Goal: Communication & Community: Connect with others

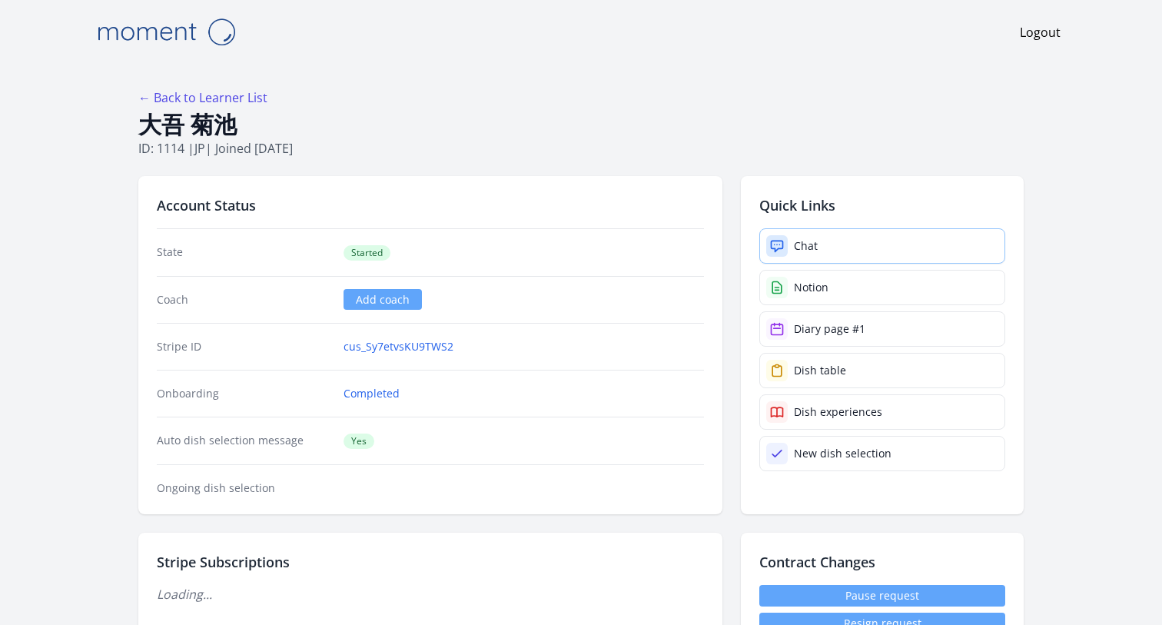
click at [771, 253] on icon at bounding box center [776, 245] width 15 height 15
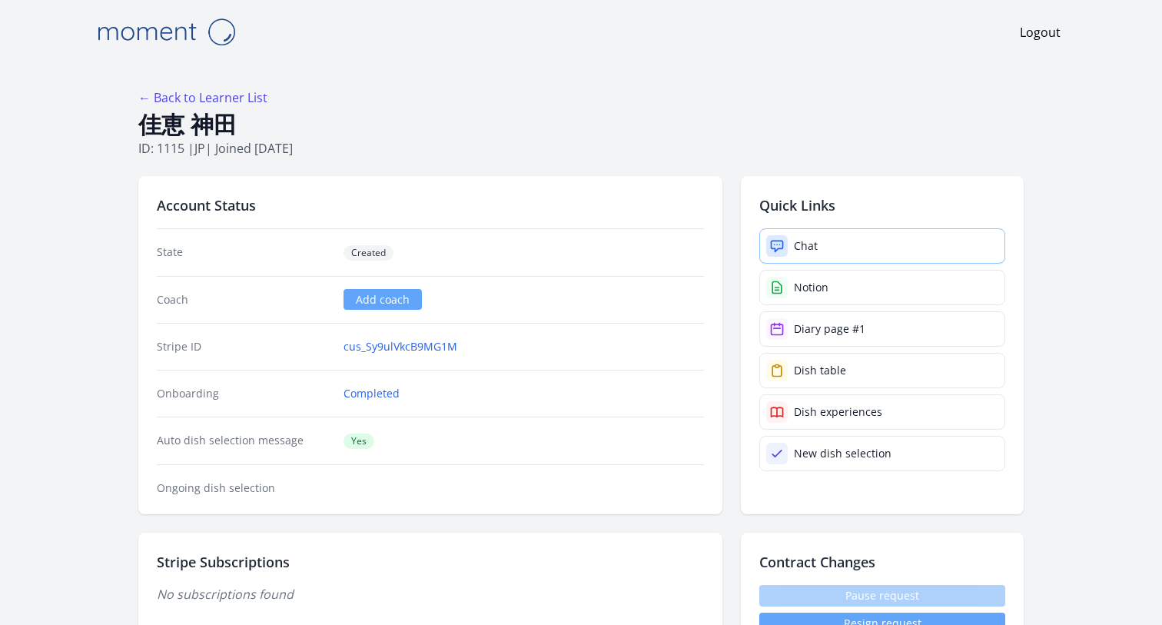
click at [900, 242] on link "Chat" at bounding box center [882, 245] width 246 height 35
click at [808, 242] on div "Chat" at bounding box center [806, 245] width 24 height 15
click at [845, 238] on link "Chat" at bounding box center [882, 245] width 246 height 35
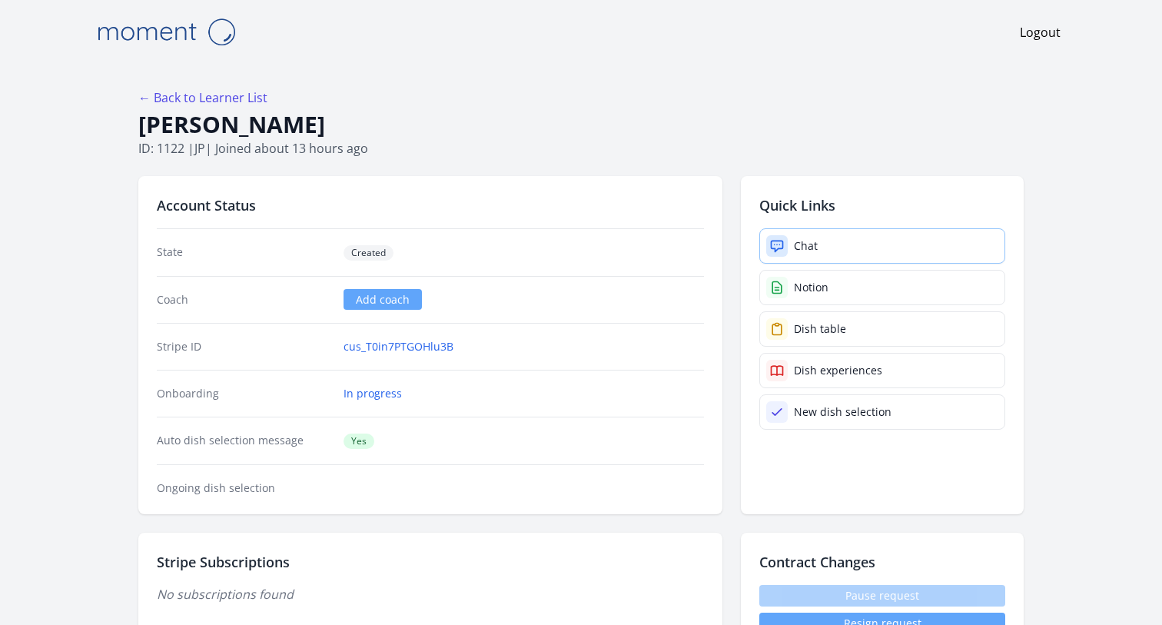
click at [829, 239] on link "Chat" at bounding box center [882, 245] width 246 height 35
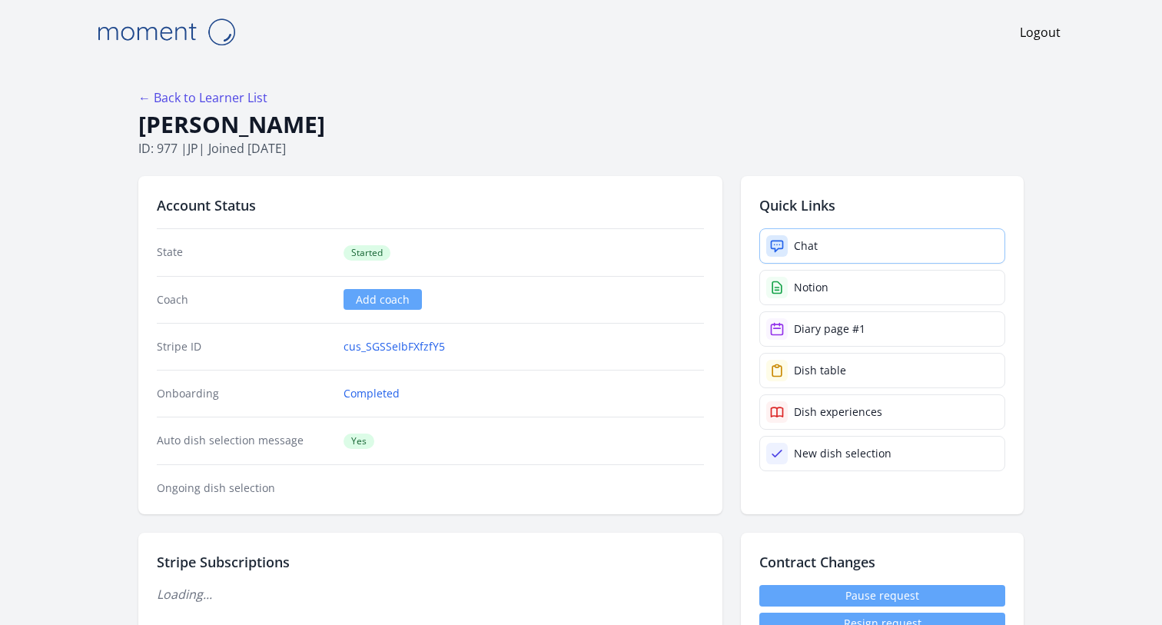
click at [813, 240] on div "Chat" at bounding box center [806, 245] width 24 height 15
click at [849, 234] on link "Chat" at bounding box center [882, 245] width 246 height 35
